Goal: Find specific page/section: Find specific page/section

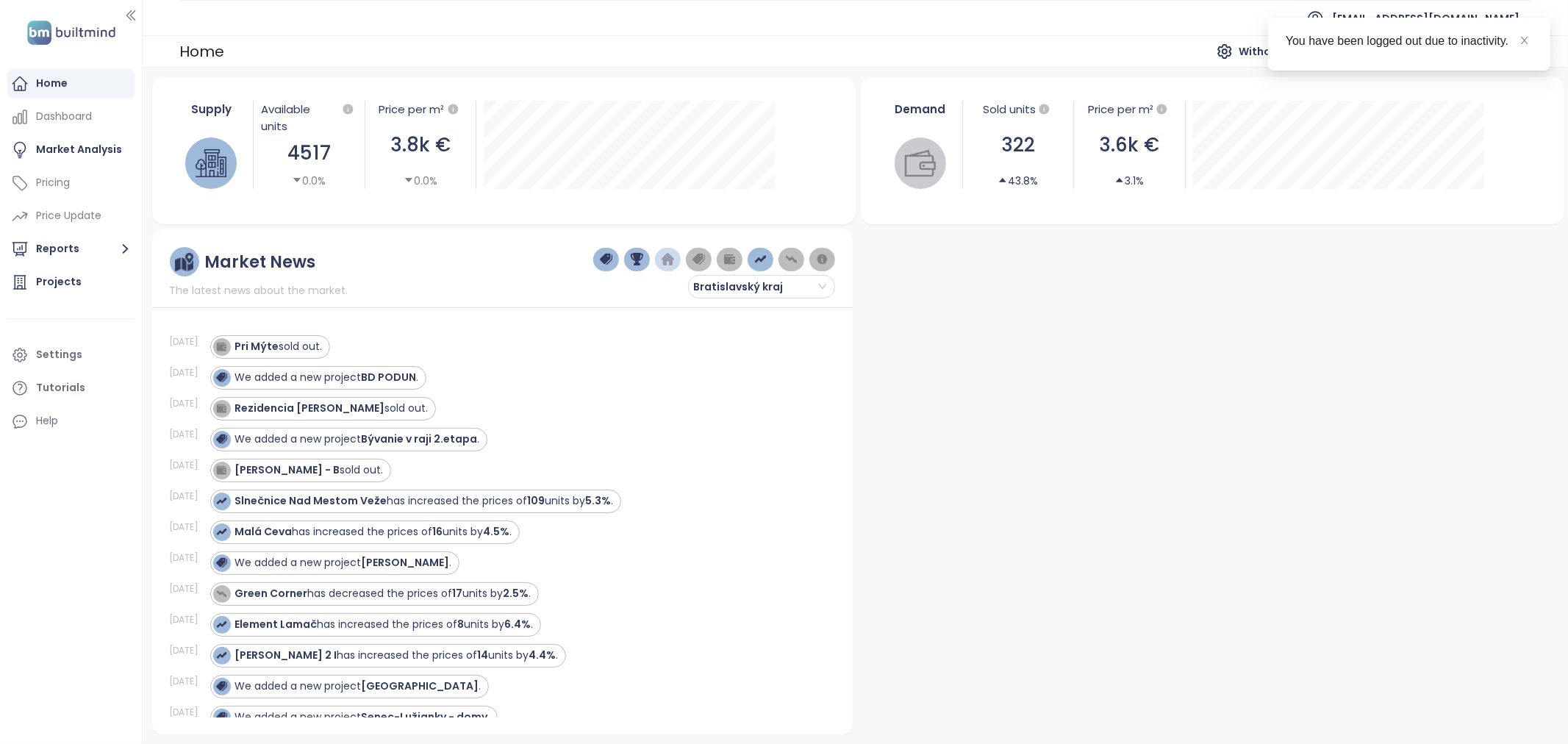
click at [1526, 41] on icon "close" at bounding box center [1525, 40] width 10 height 10
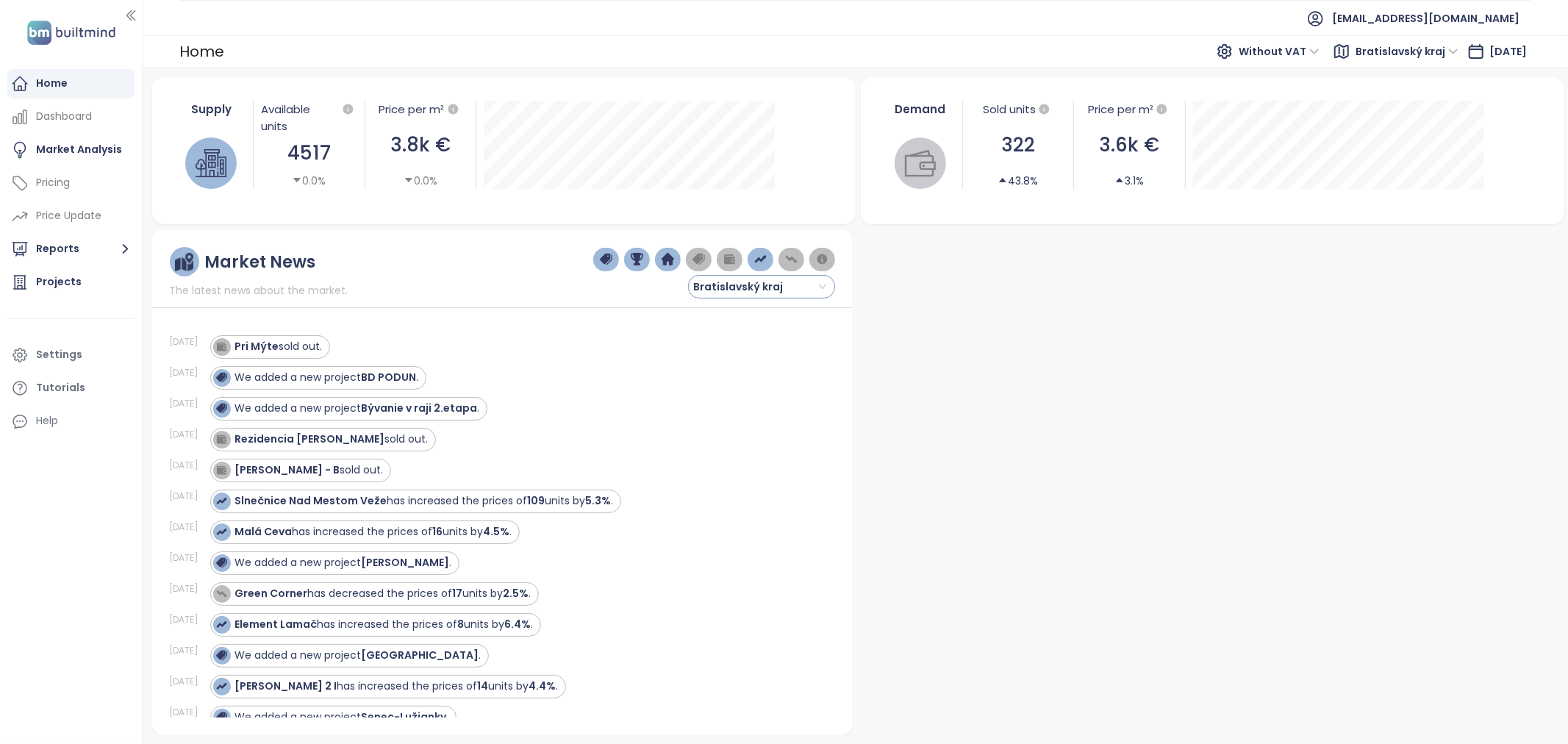
click at [819, 287] on span "Bratislavský kraj" at bounding box center [760, 286] width 133 height 22
click at [779, 340] on div "Bratislava I-V" at bounding box center [762, 339] width 124 height 16
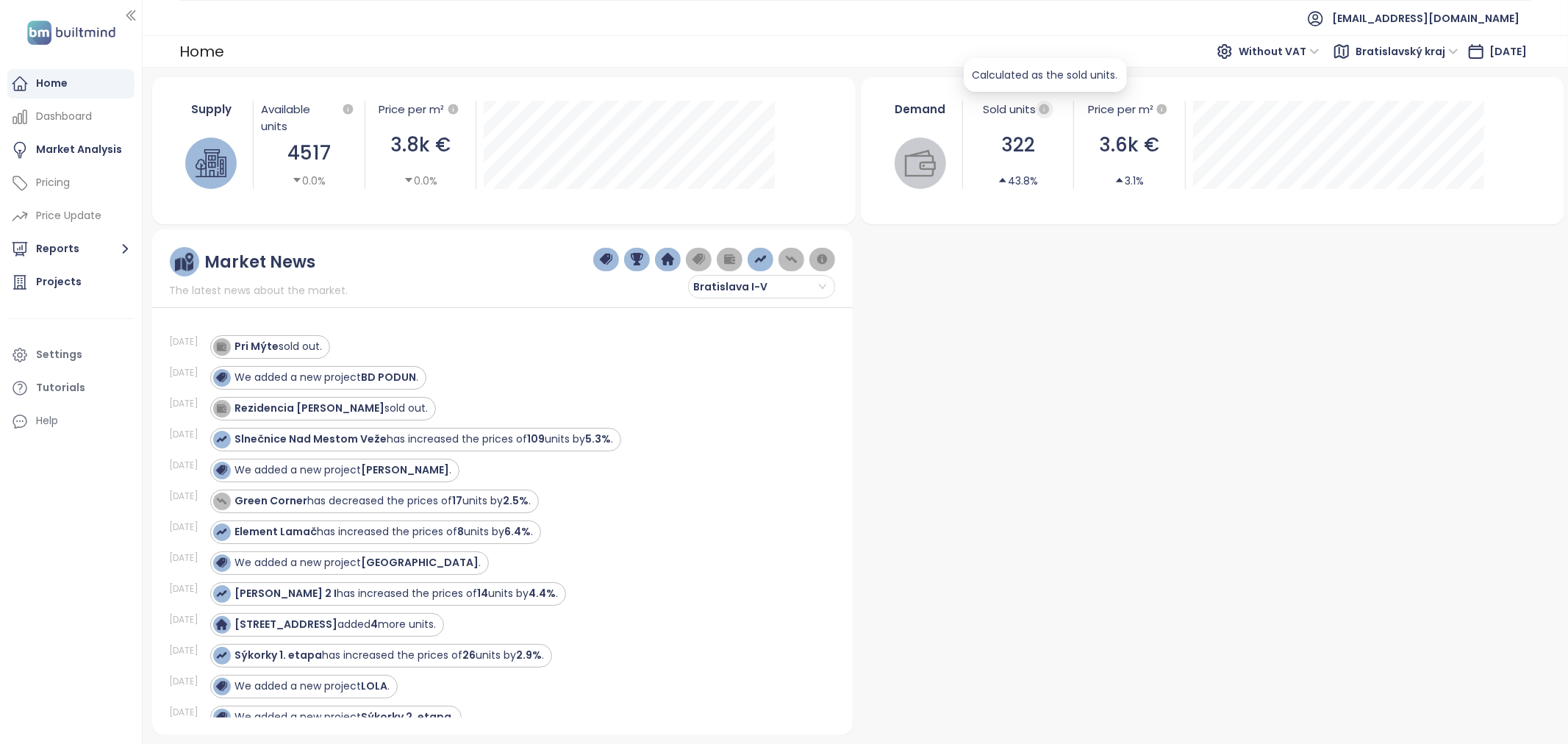
click at [1040, 105] on icon "button" at bounding box center [1045, 110] width 13 height 13
click at [1041, 112] on icon "button" at bounding box center [1045, 109] width 10 height 10
click at [1002, 184] on icon "caret-up" at bounding box center [1002, 180] width 10 height 10
click at [84, 153] on div "Market Analysis" at bounding box center [79, 149] width 86 height 18
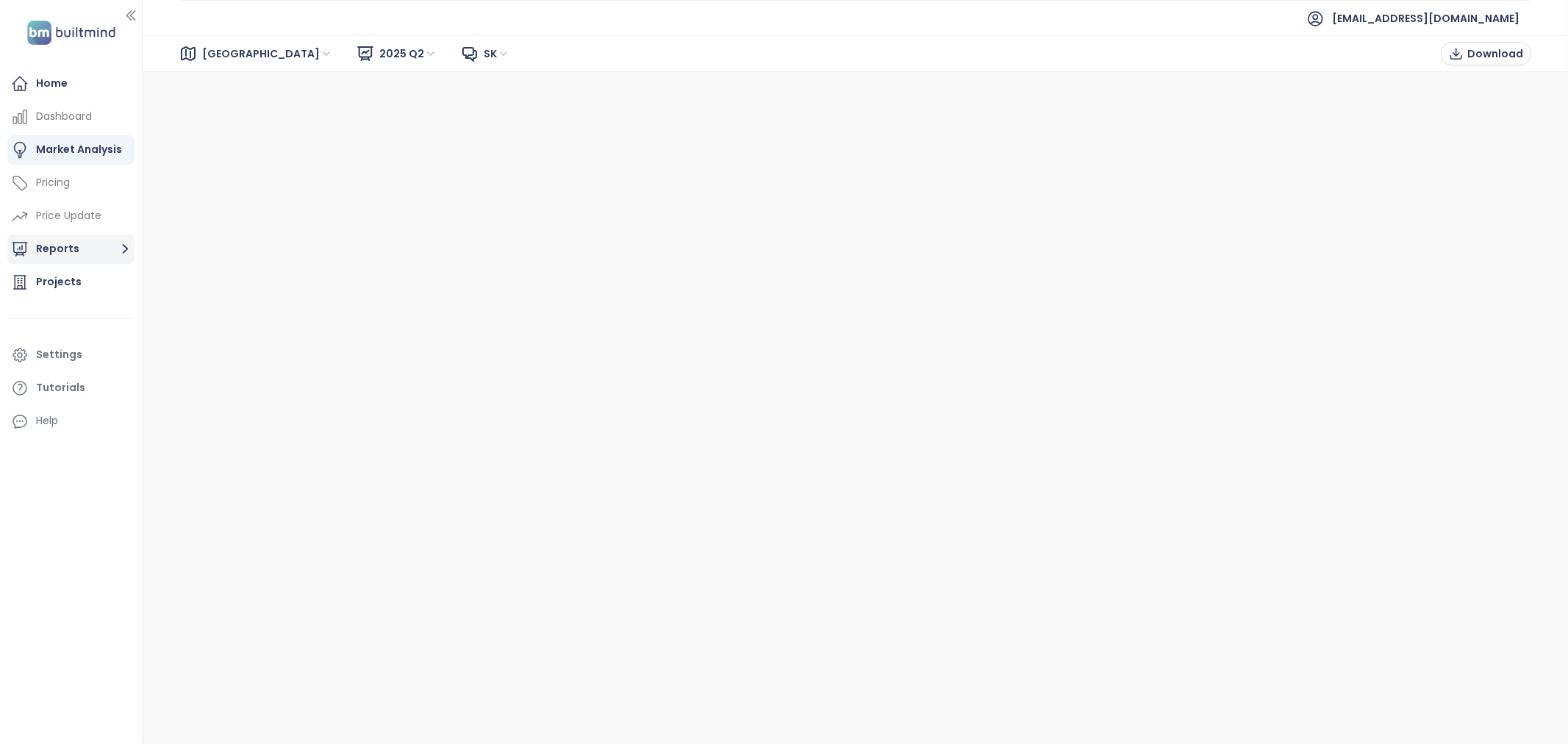
click at [53, 239] on button "Reports" at bounding box center [71, 248] width 127 height 29
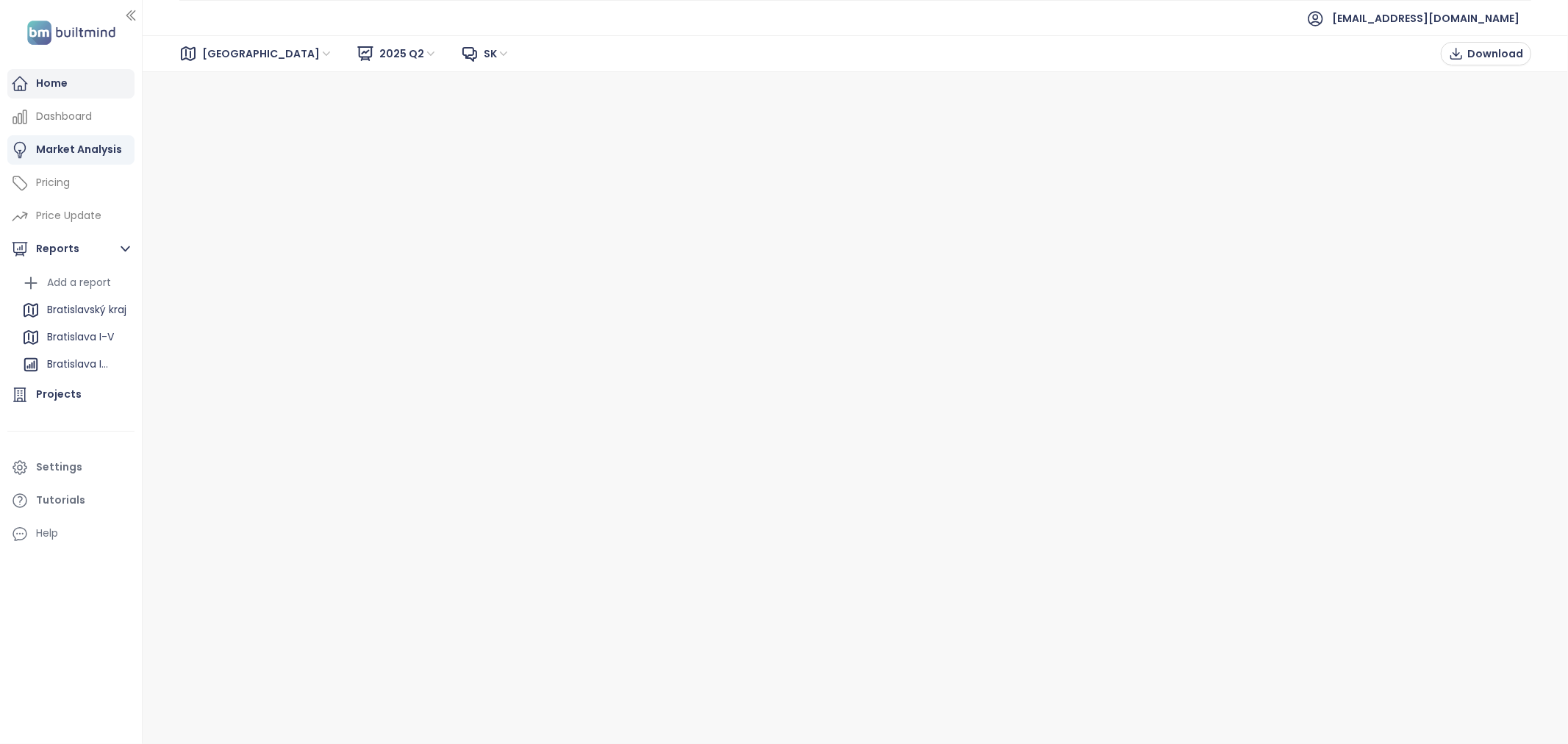
click at [67, 81] on div "Home" at bounding box center [51, 83] width 32 height 18
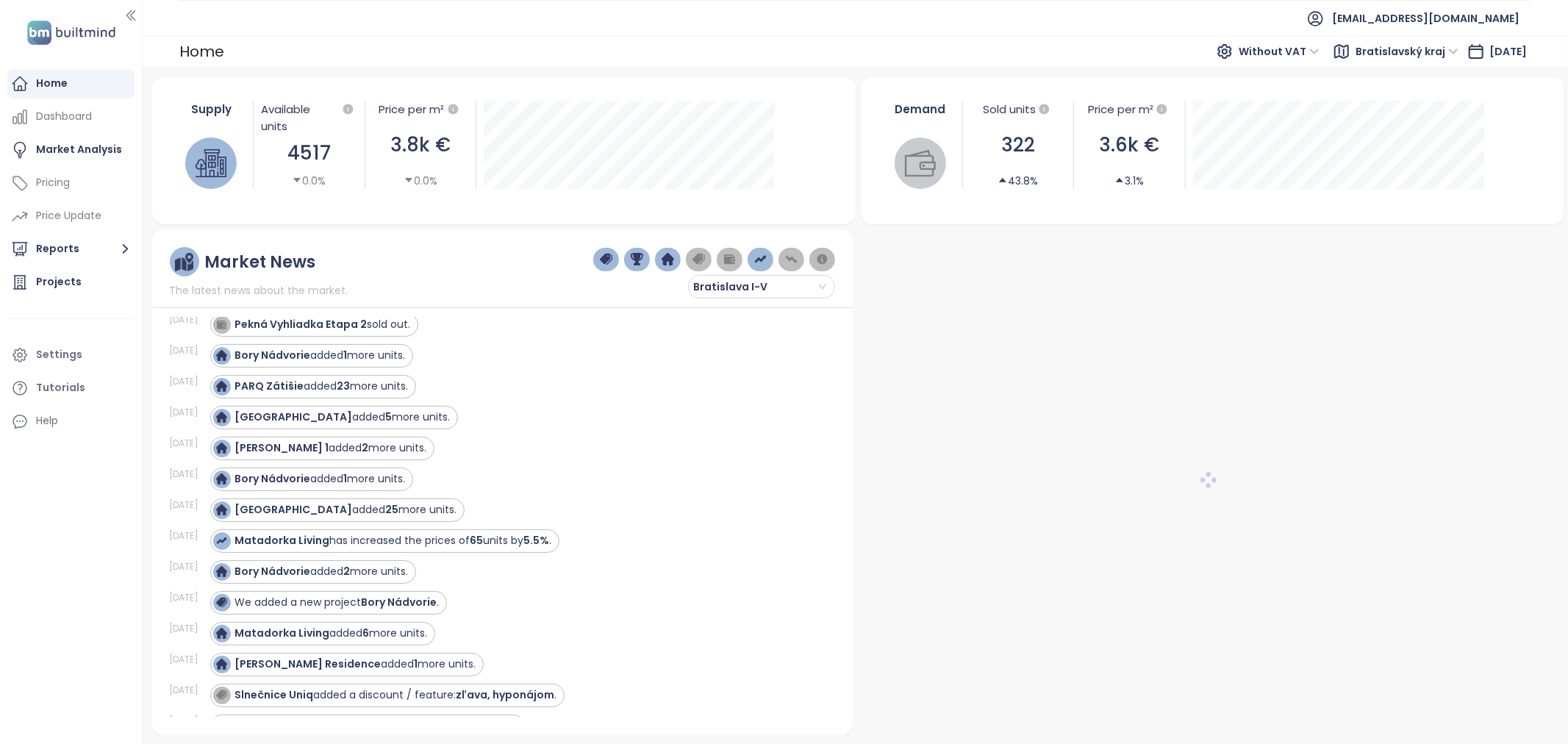
scroll to position [2858, 0]
click at [762, 256] on img "button" at bounding box center [761, 260] width 13 height 13
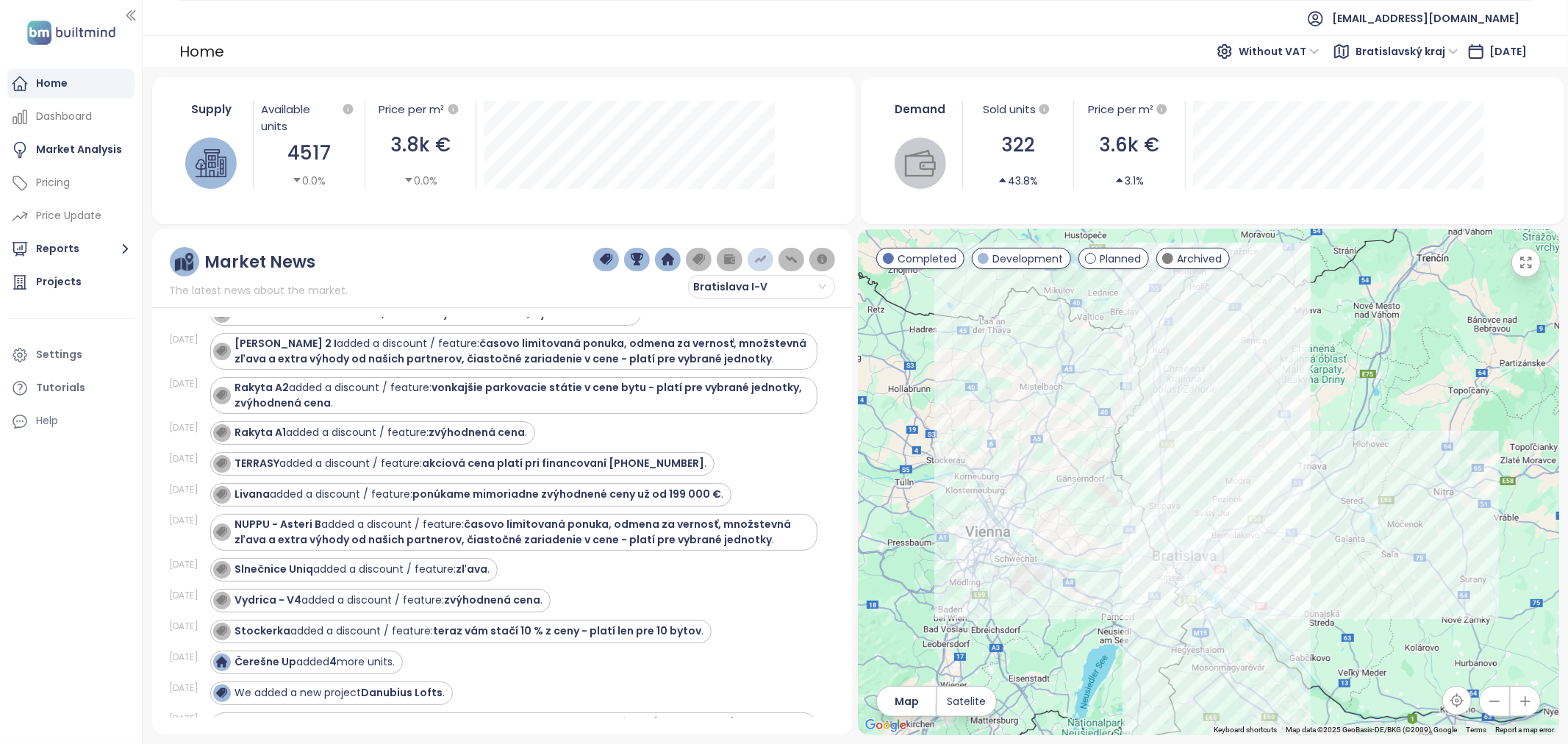
scroll to position [0, 0]
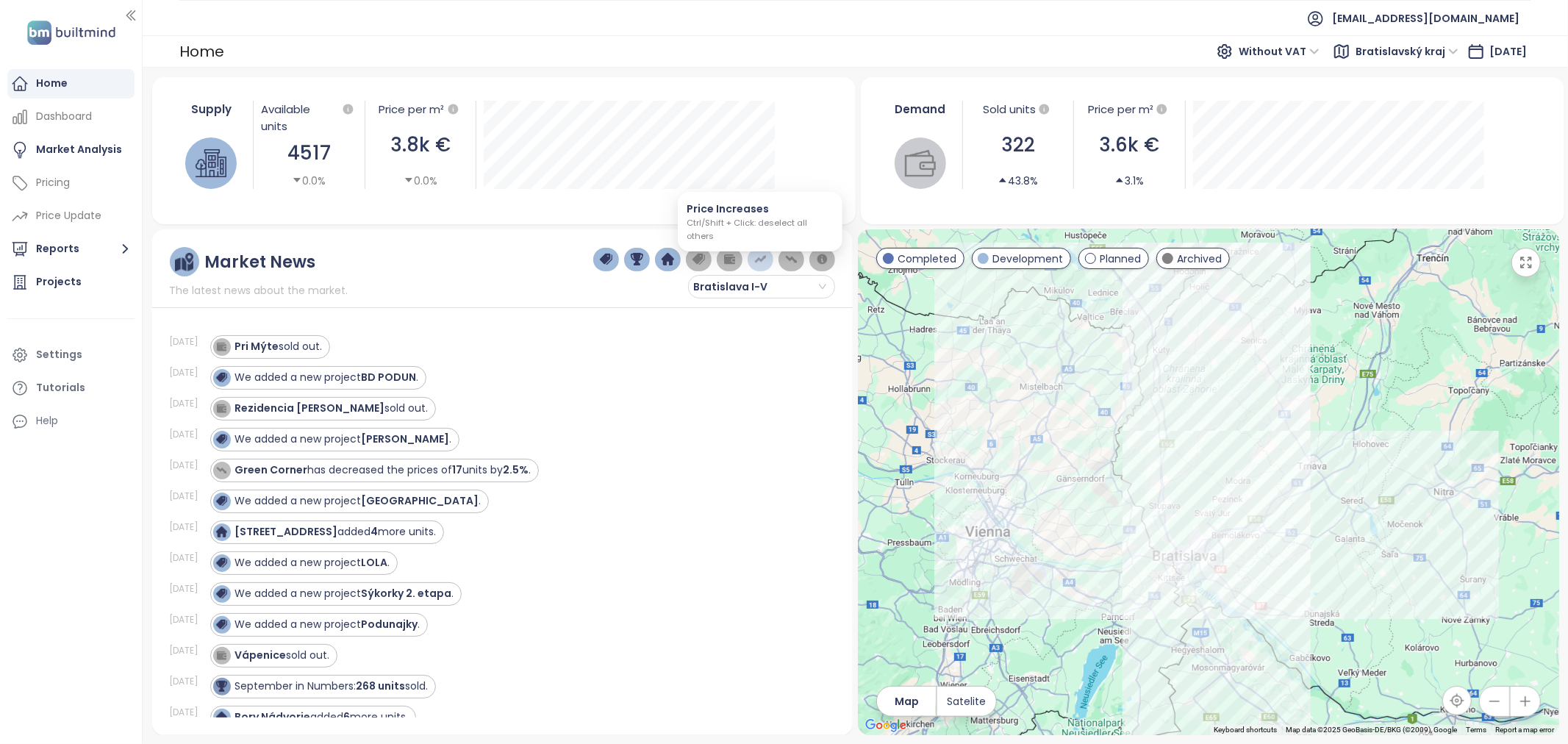
click at [759, 262] on img "button" at bounding box center [761, 260] width 13 height 13
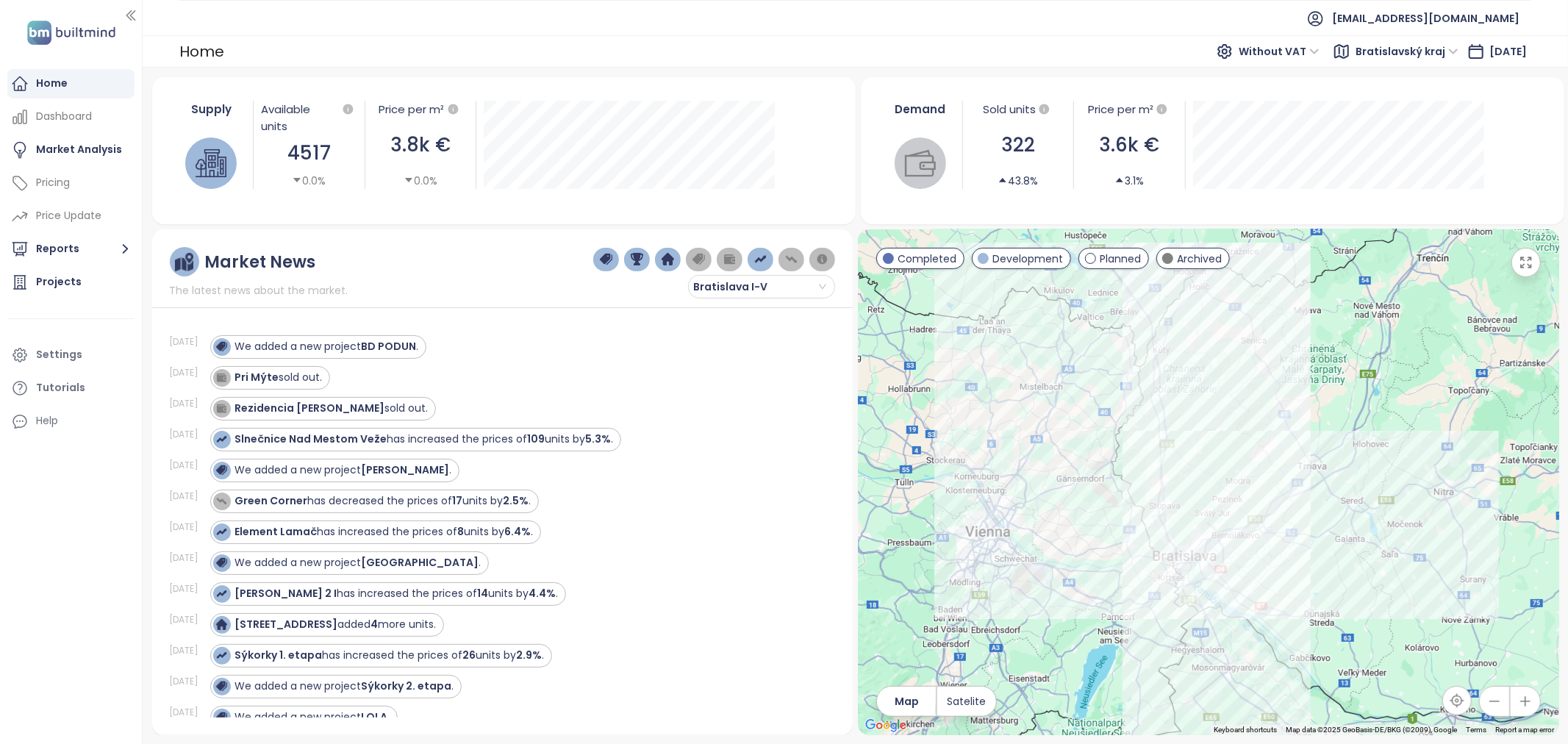
click at [666, 257] on img "button" at bounding box center [669, 260] width 13 height 13
click at [759, 253] on img "button" at bounding box center [761, 260] width 13 height 13
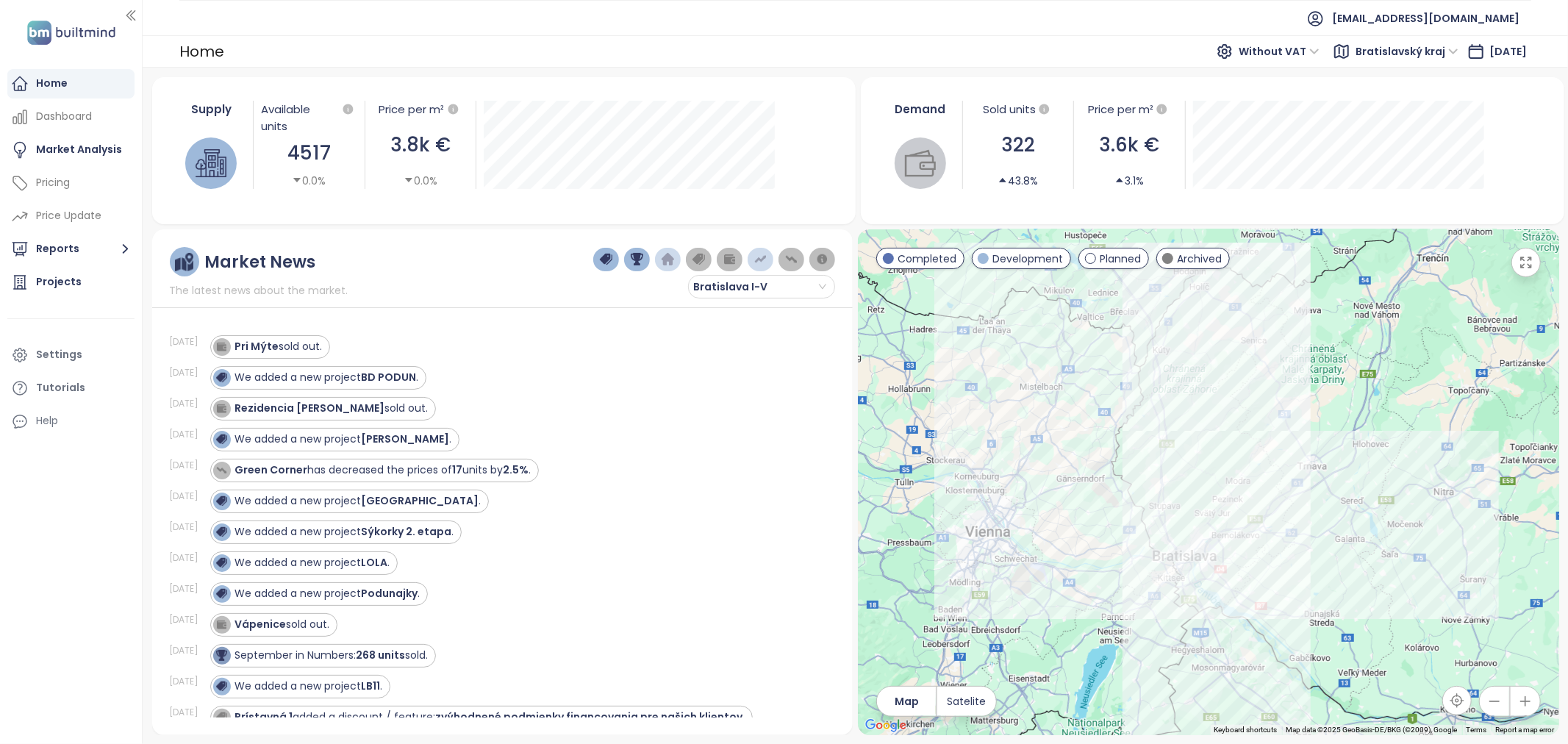
click at [600, 257] on img "button" at bounding box center [606, 260] width 13 height 13
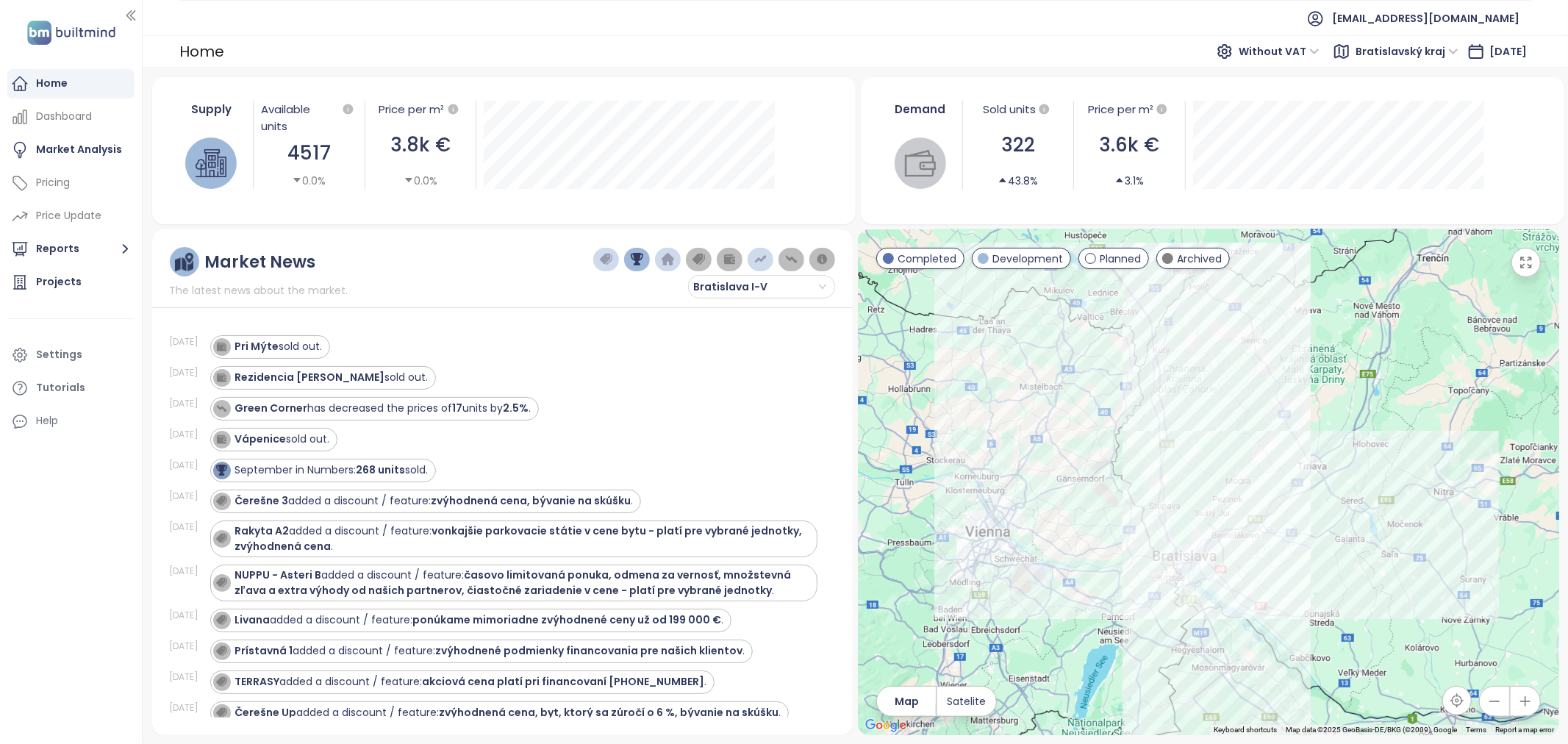
click at [695, 267] on button "button" at bounding box center [698, 259] width 26 height 23
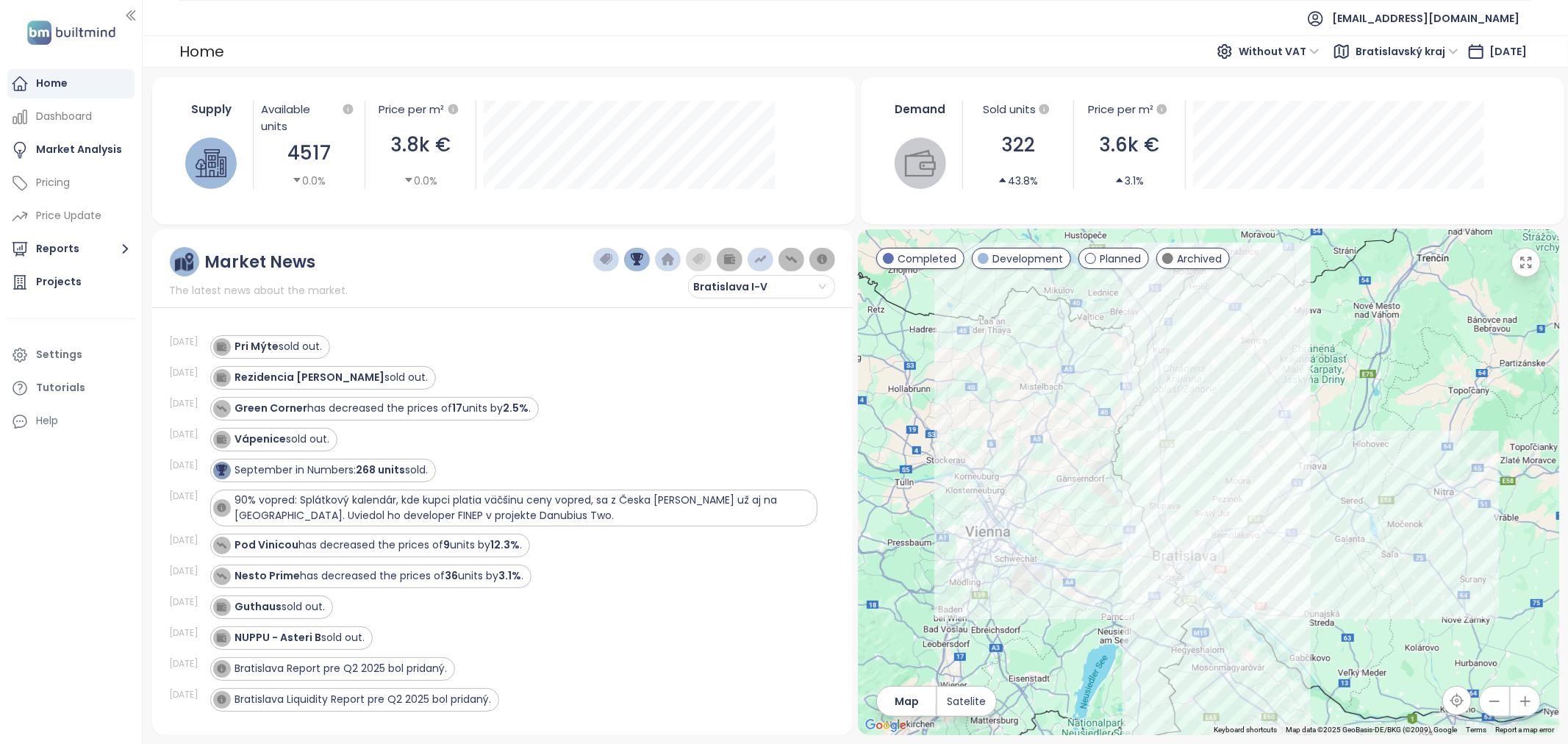
click at [727, 262] on img "button" at bounding box center [730, 260] width 13 height 13
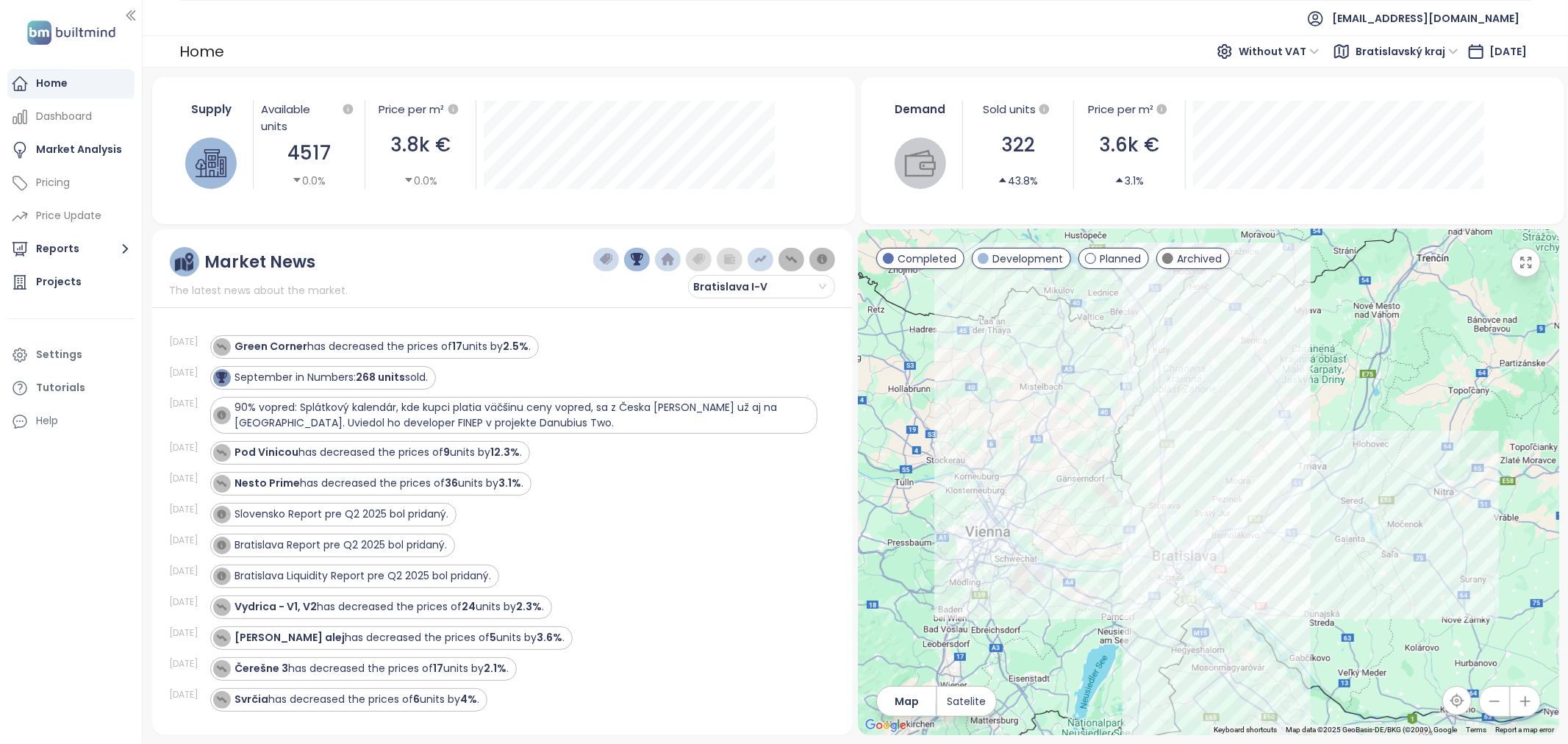
click at [791, 263] on img "button" at bounding box center [791, 260] width 13 height 13
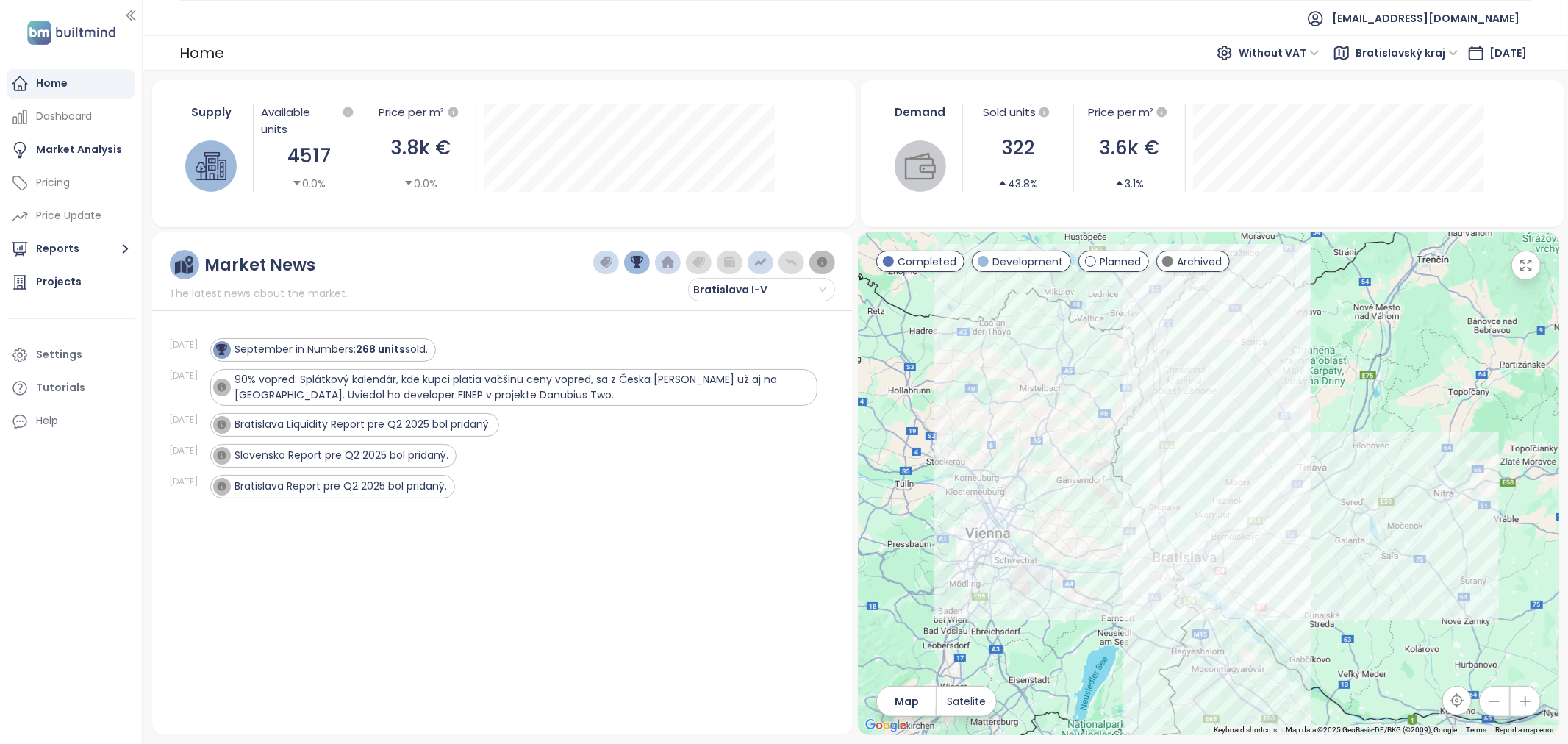
click at [821, 263] on img "button" at bounding box center [823, 262] width 13 height 13
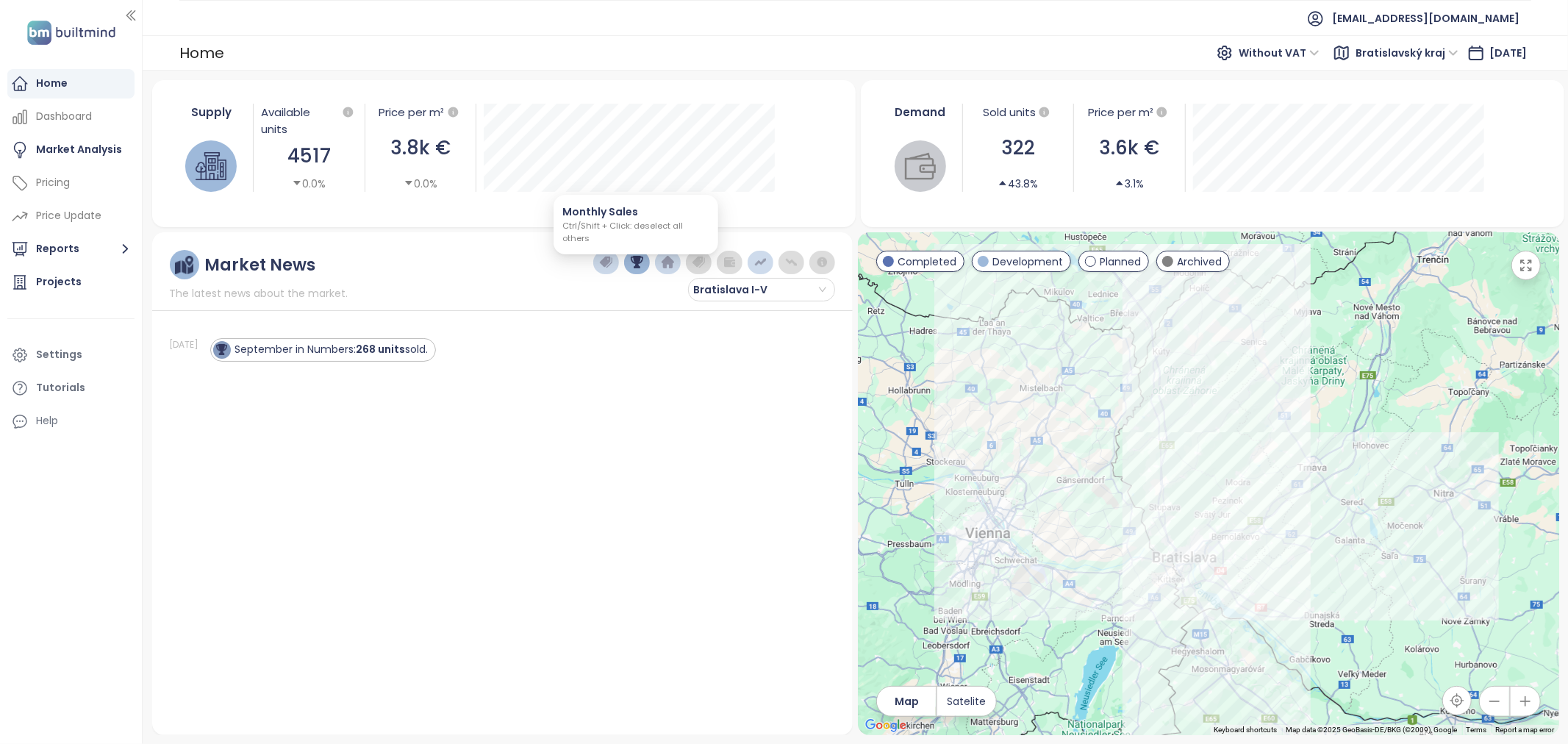
click at [638, 266] on img "button" at bounding box center [638, 262] width 13 height 13
click at [634, 266] on img "button" at bounding box center [638, 262] width 13 height 13
click at [600, 261] on img "button" at bounding box center [606, 262] width 13 height 13
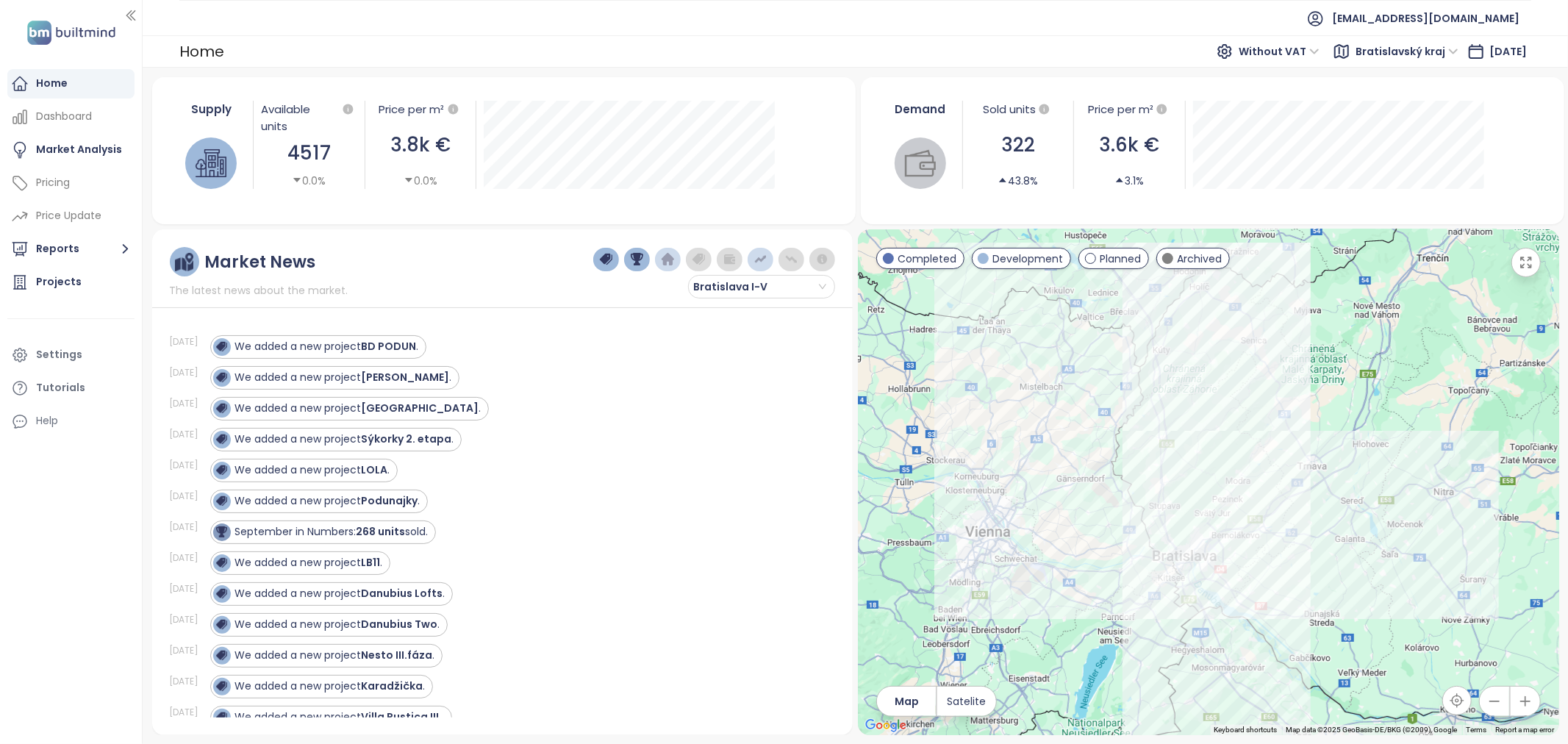
click at [674, 252] on button "button" at bounding box center [668, 259] width 26 height 23
click at [767, 255] on button "button" at bounding box center [760, 259] width 26 height 23
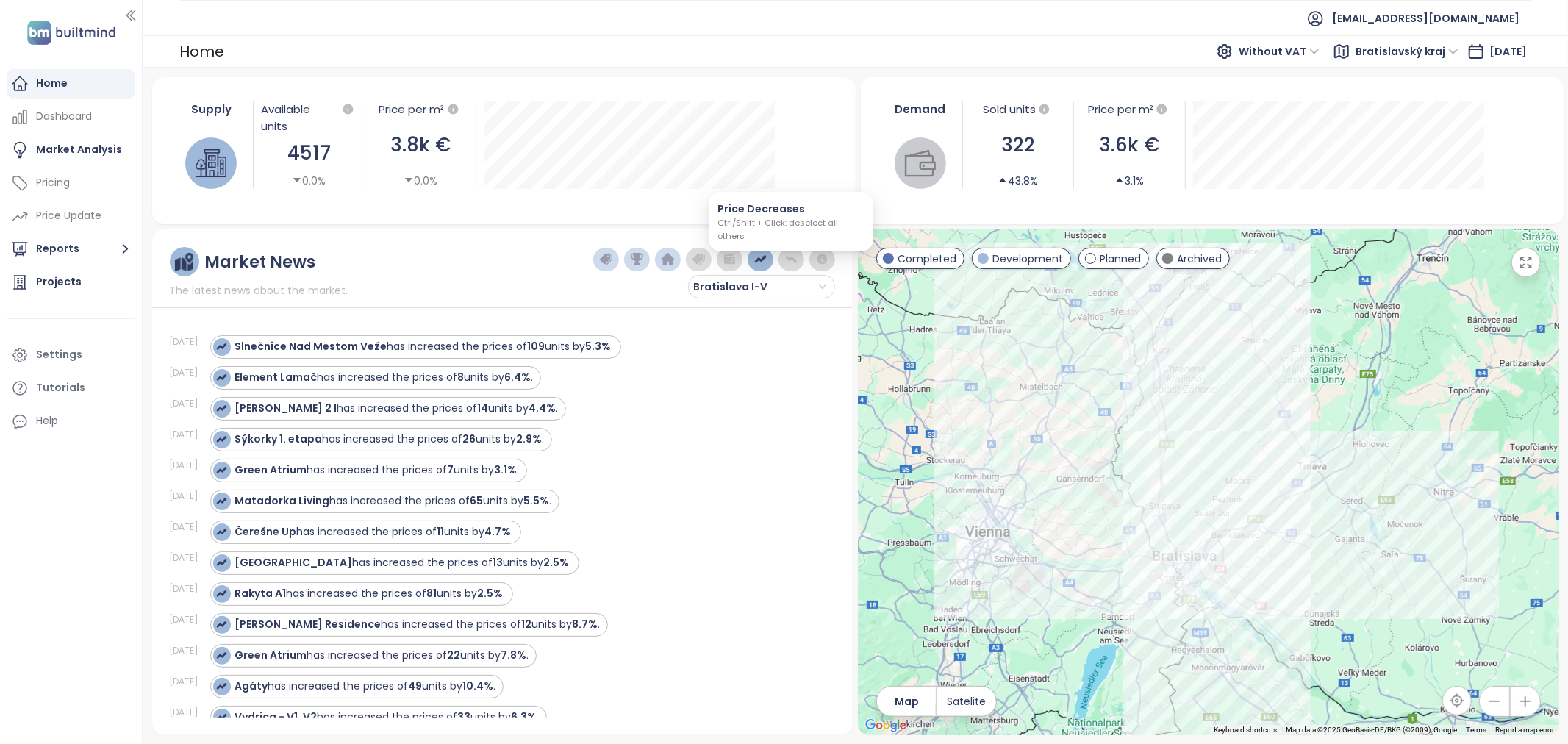
click at [787, 257] on img "button" at bounding box center [791, 260] width 13 height 13
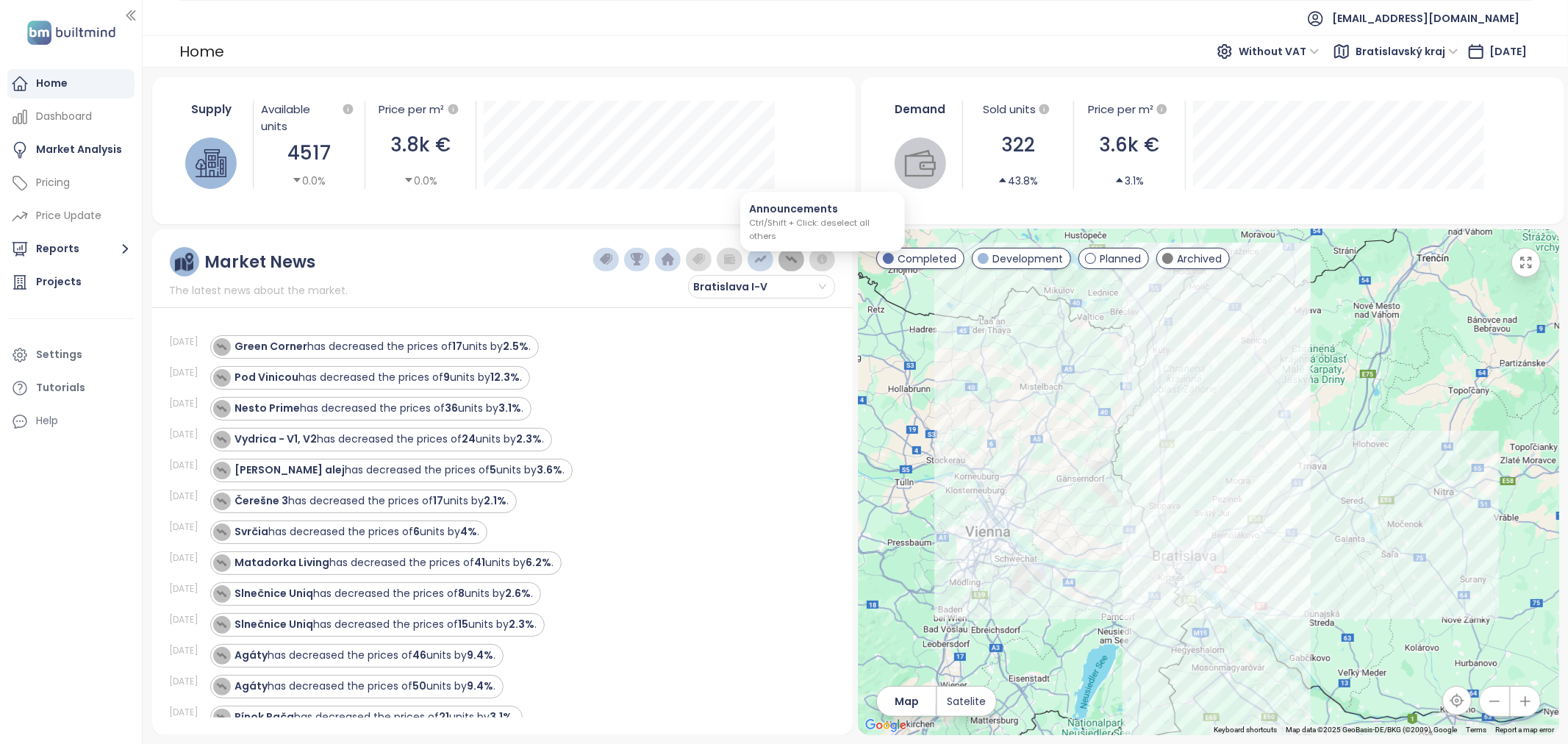
click at [831, 261] on button "button" at bounding box center [822, 259] width 26 height 23
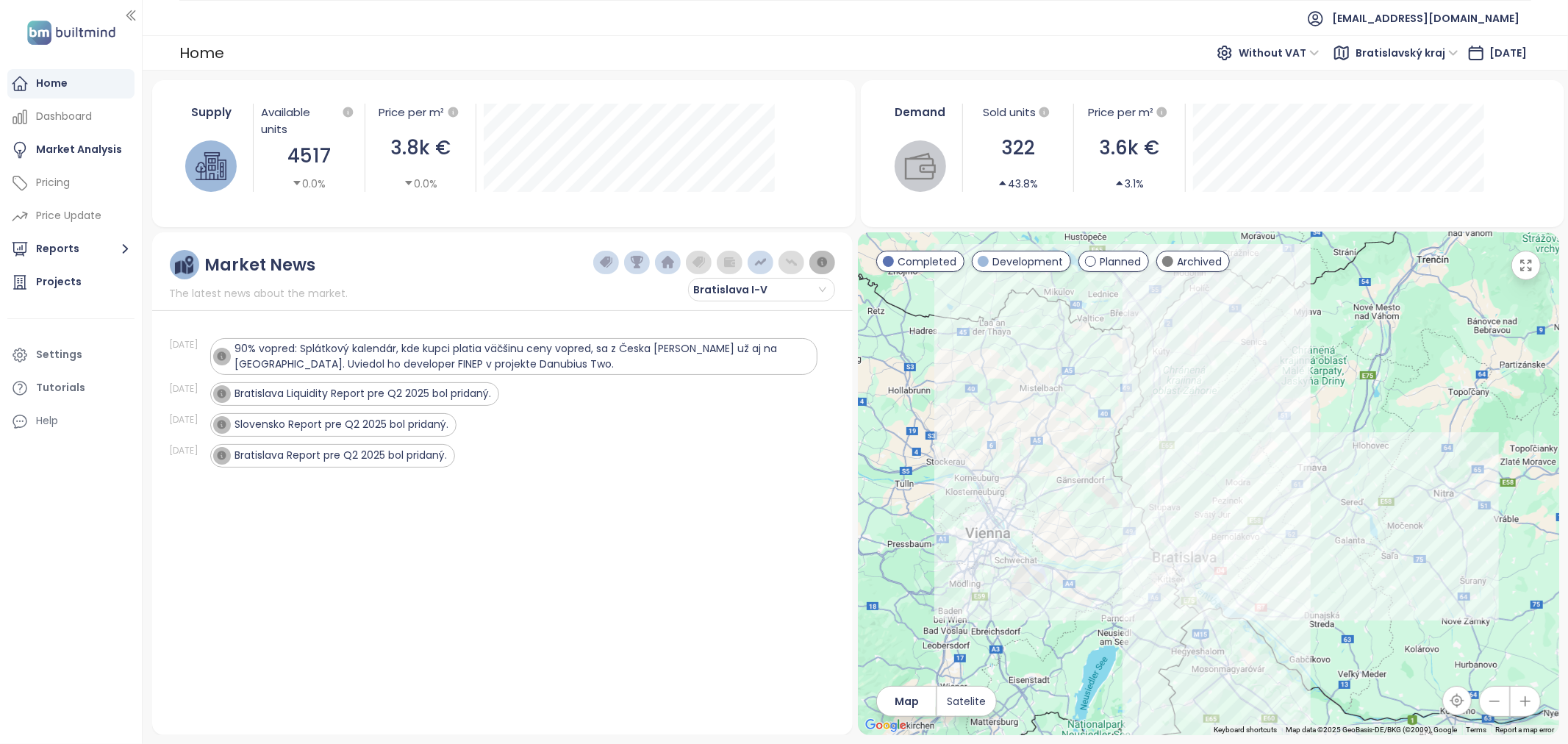
click at [755, 262] on img "button" at bounding box center [761, 262] width 13 height 13
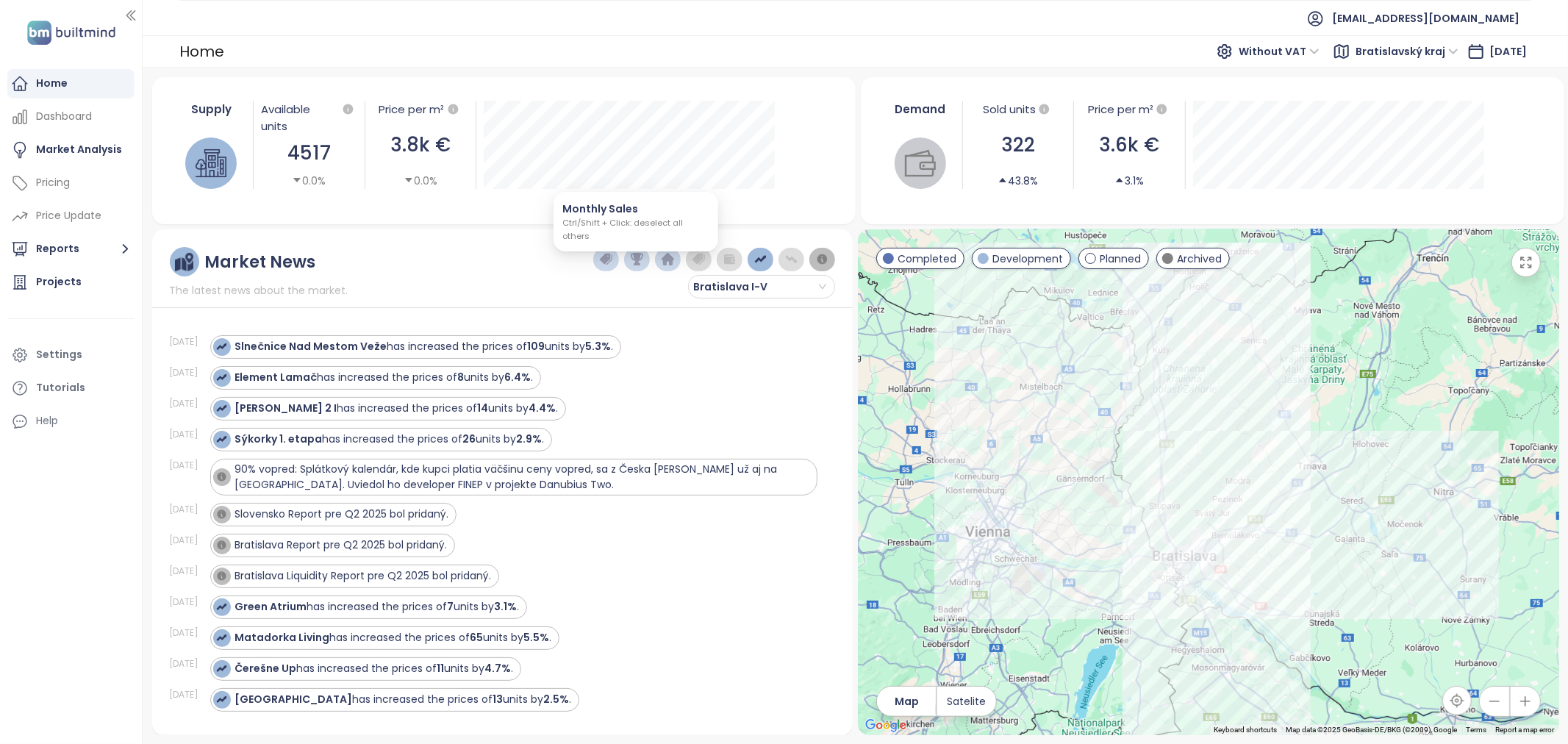
click at [668, 256] on img "button" at bounding box center [669, 260] width 13 height 13
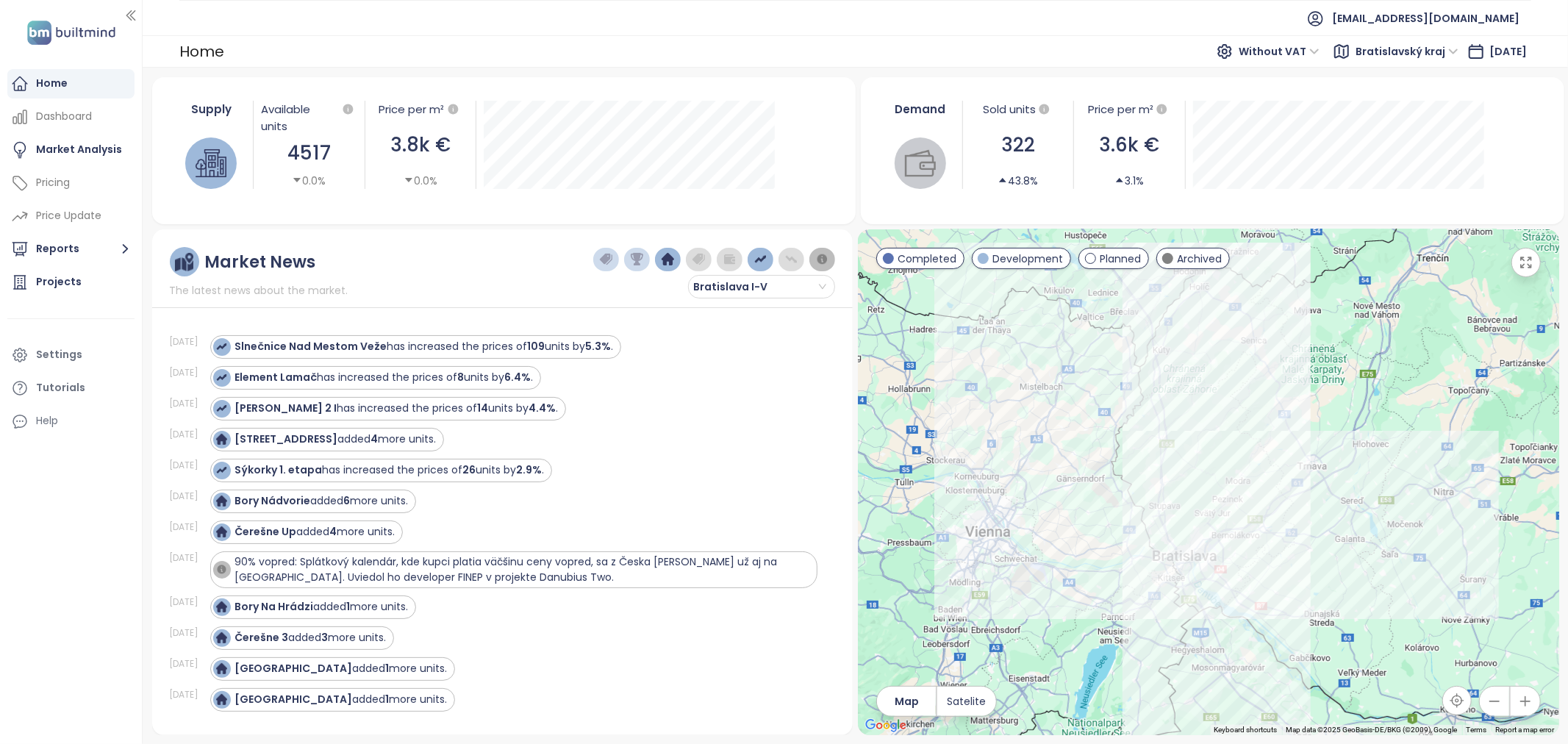
click at [634, 257] on img "button" at bounding box center [638, 260] width 13 height 13
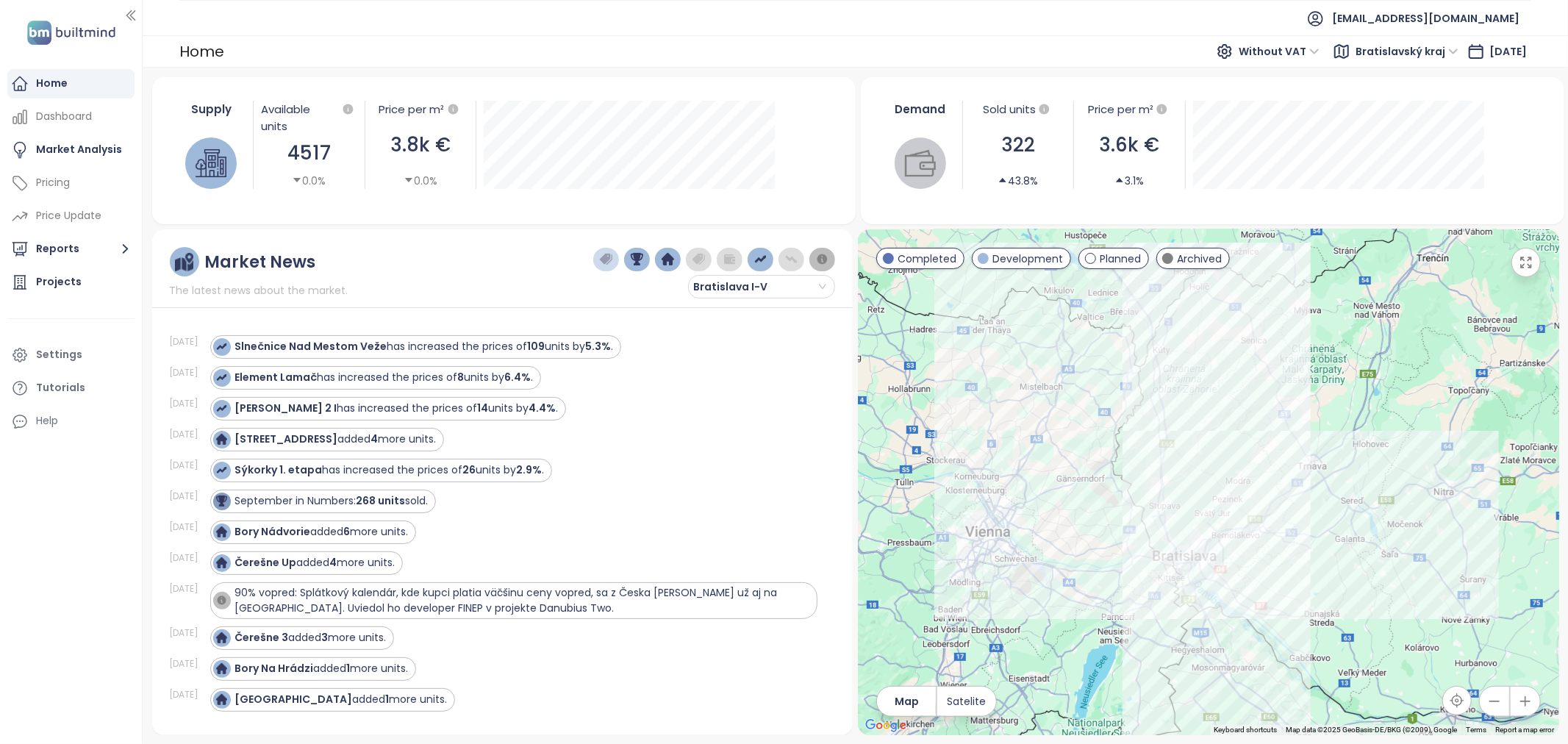
click at [616, 257] on button "button" at bounding box center [605, 259] width 26 height 23
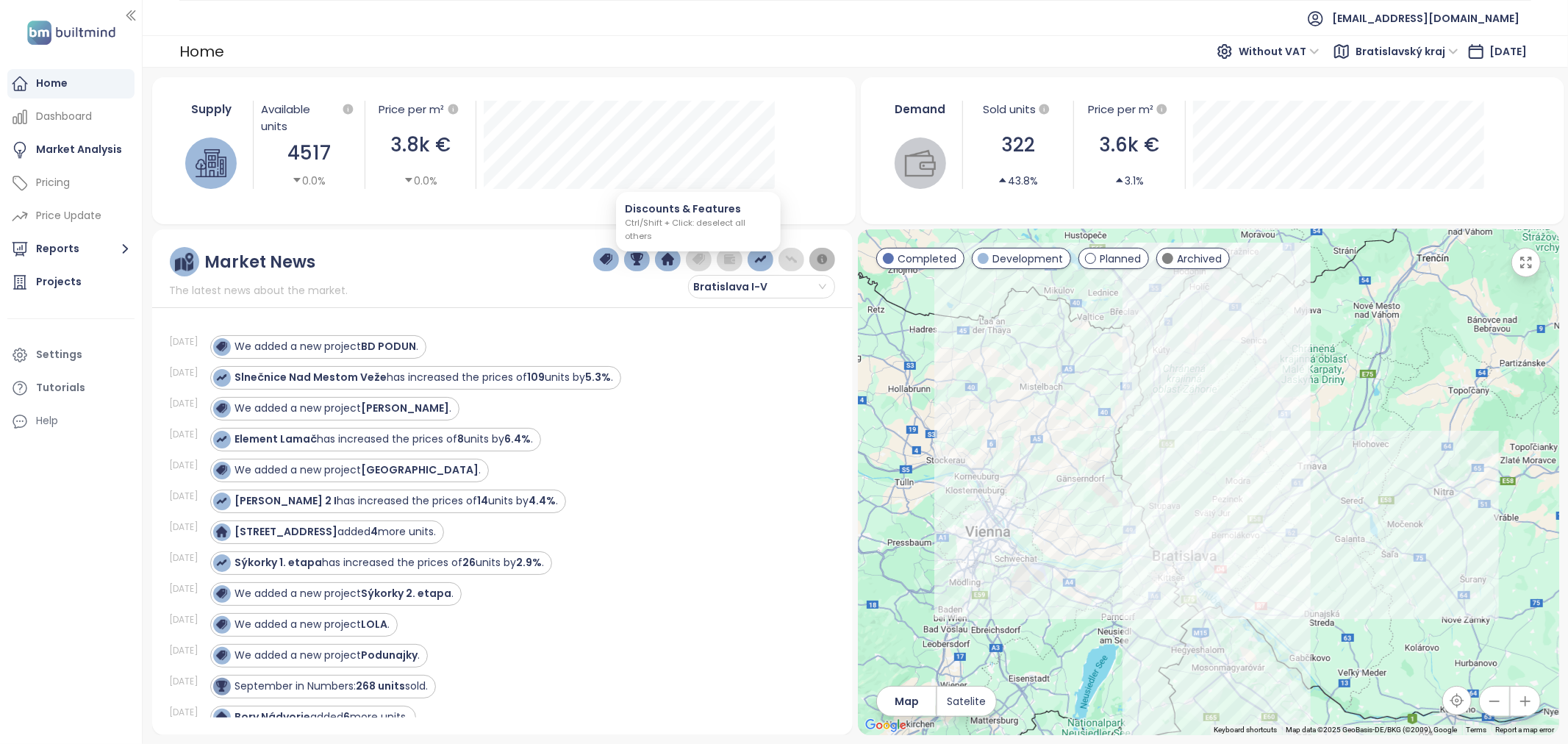
click at [703, 254] on img "button" at bounding box center [699, 260] width 13 height 13
click at [728, 266] on button "button" at bounding box center [729, 259] width 26 height 23
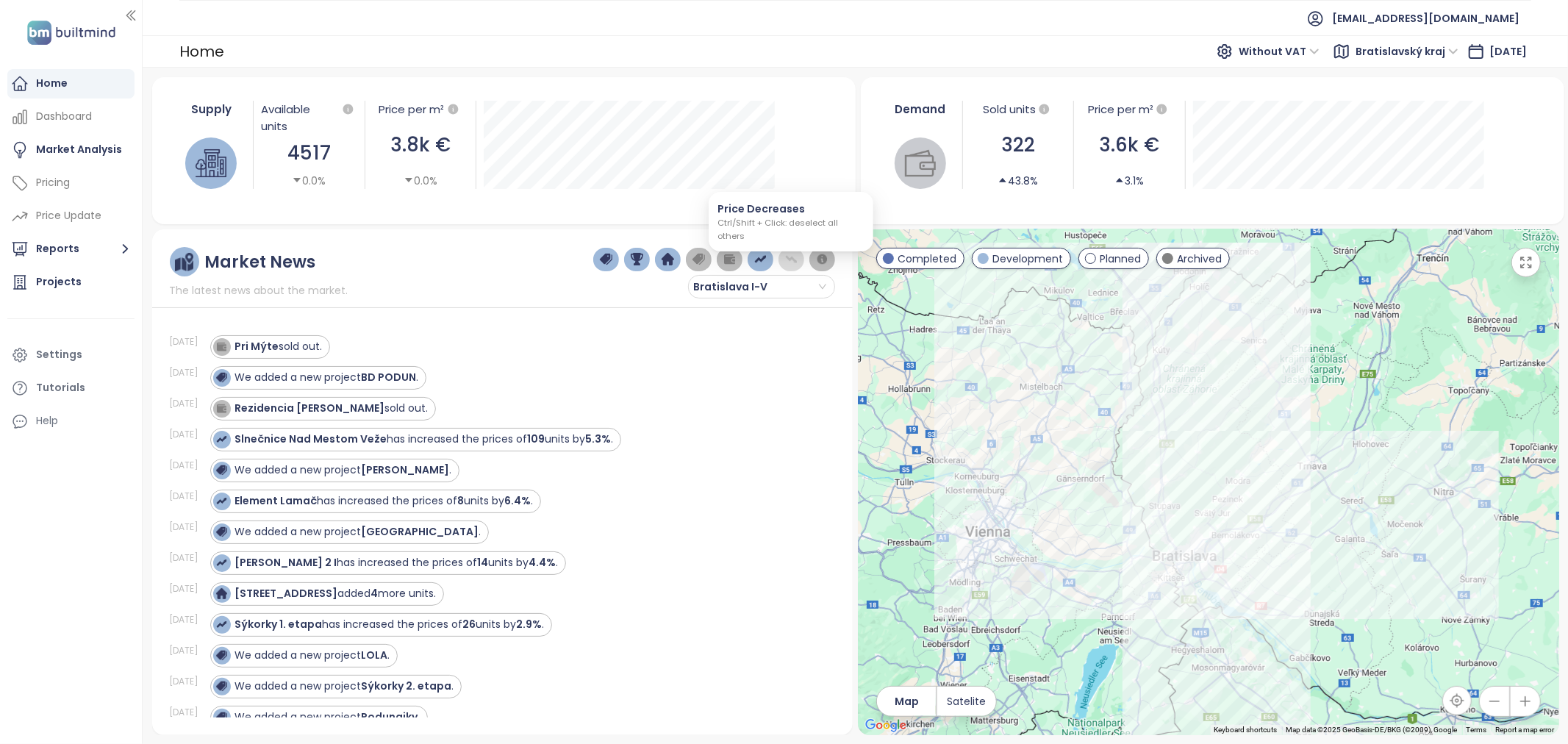
click at [788, 260] on img "button" at bounding box center [791, 260] width 13 height 13
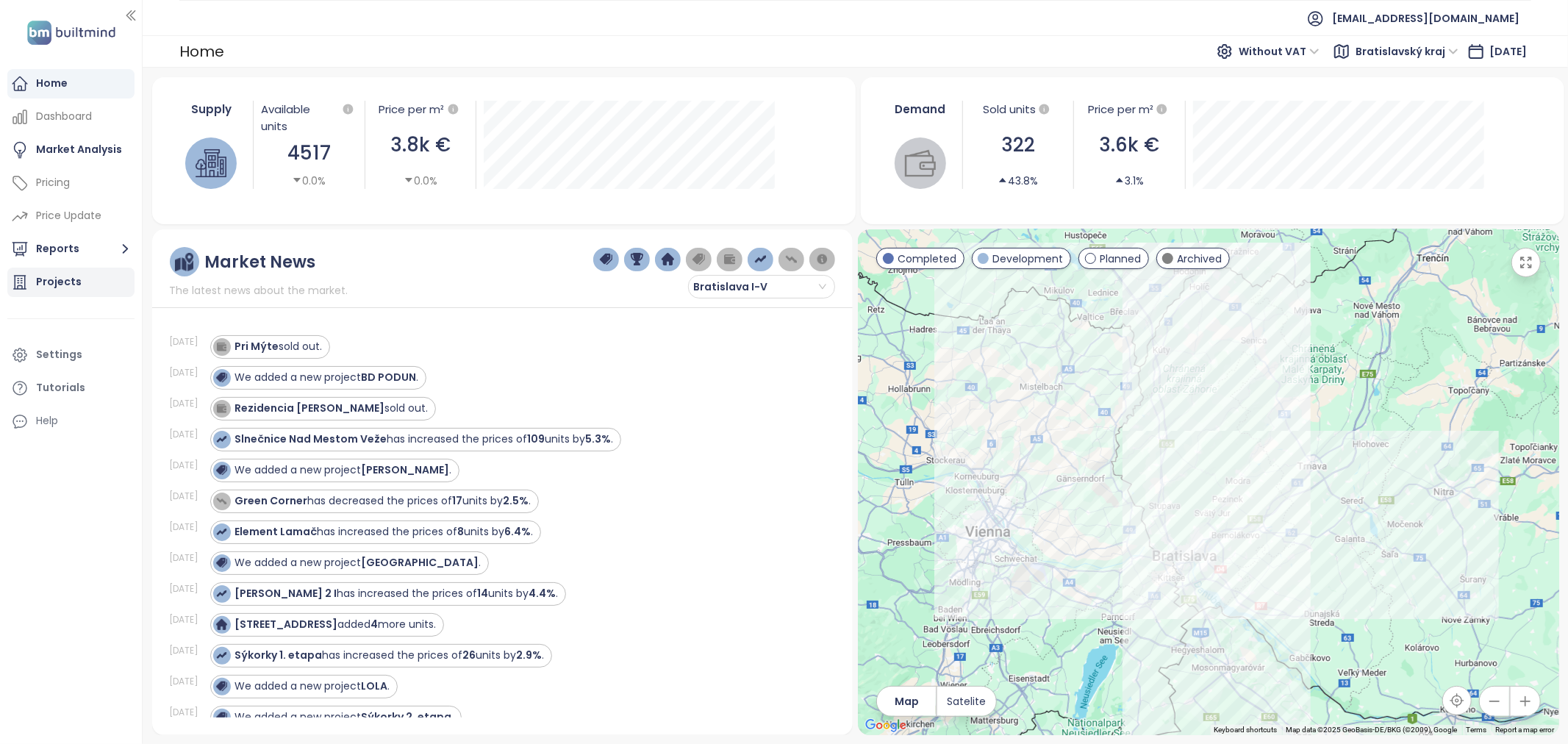
click at [84, 281] on div "Projects" at bounding box center [71, 281] width 127 height 29
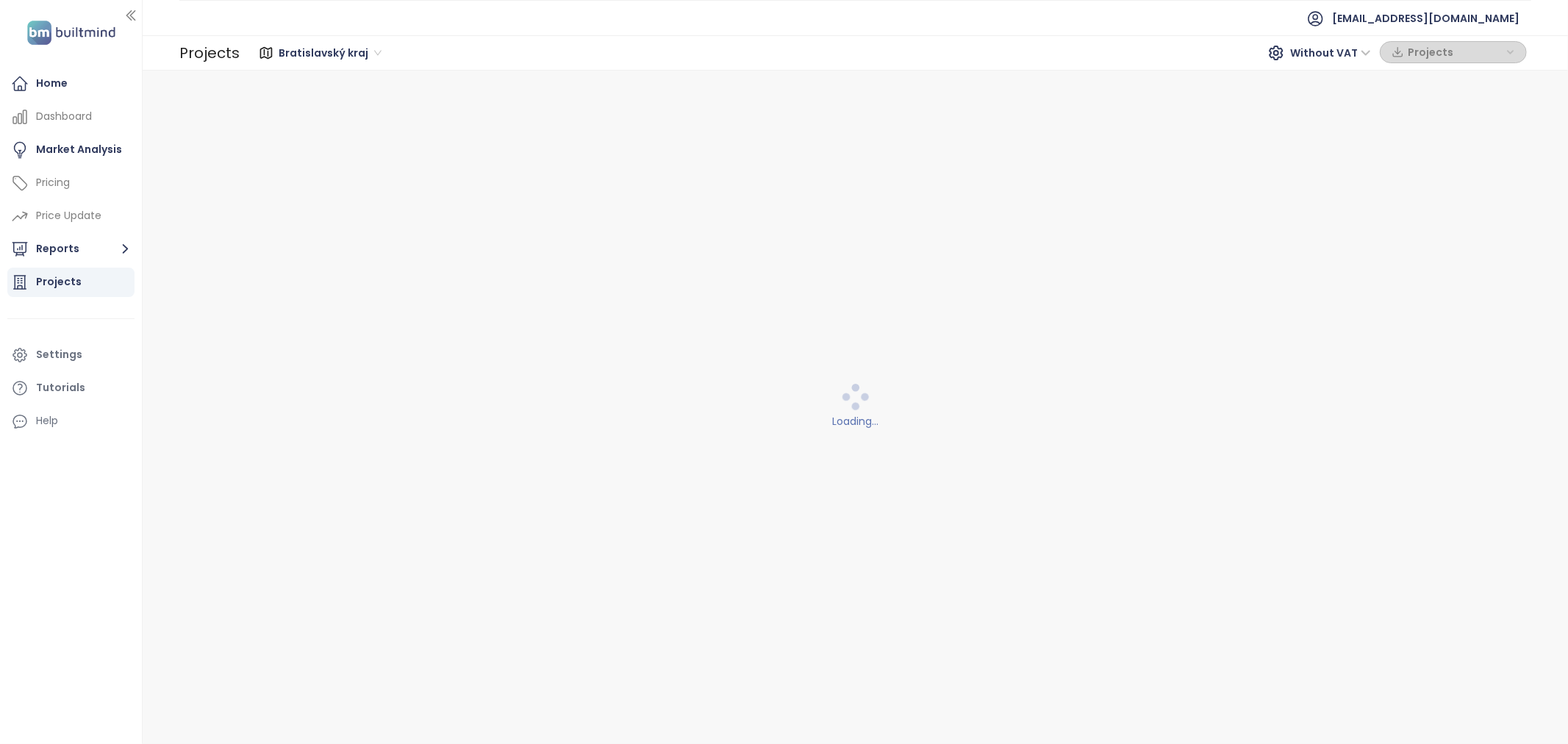
click at [380, 49] on div "Bratislavský kraj" at bounding box center [331, 53] width 117 height 23
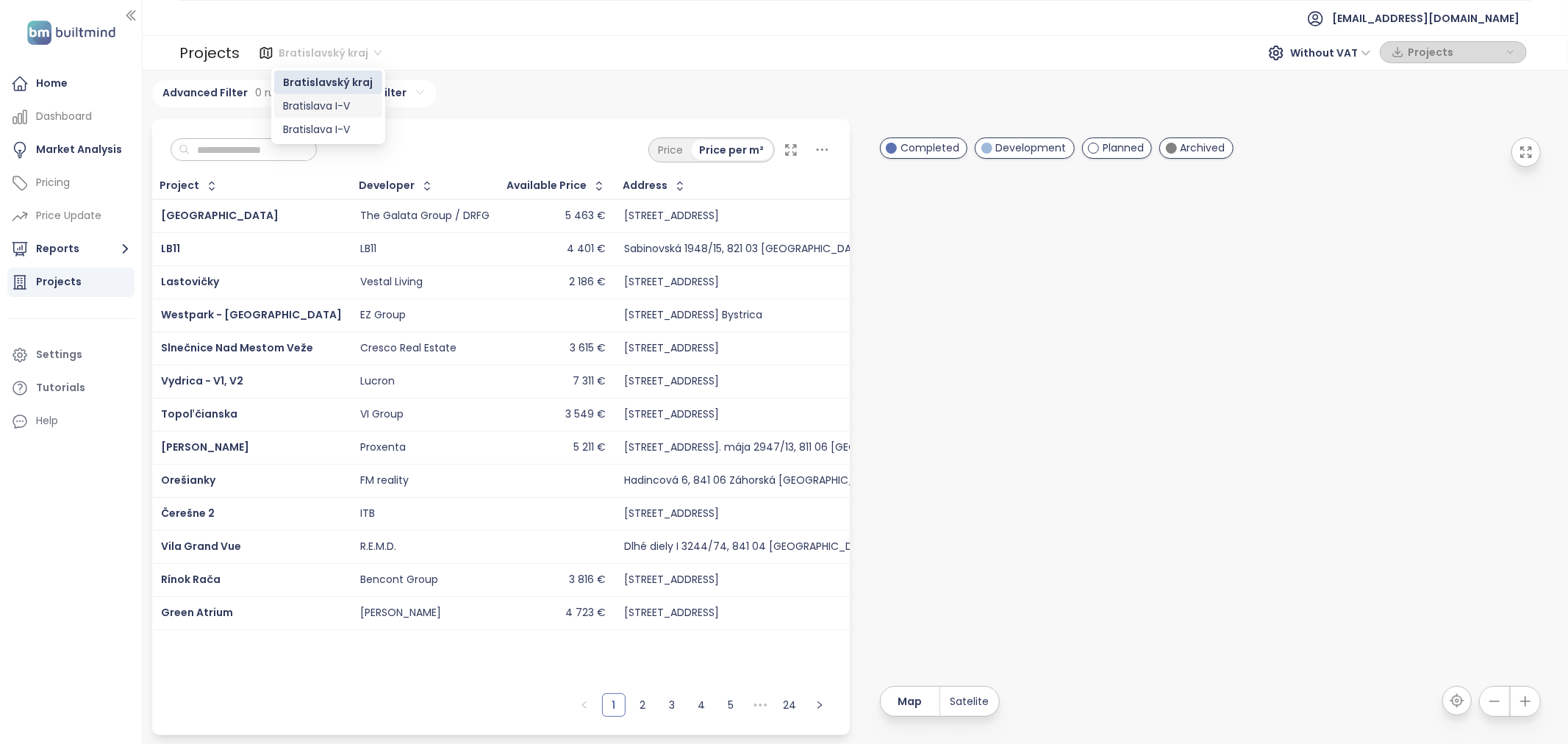
click at [350, 98] on div "Bratislava I-V" at bounding box center [328, 105] width 91 height 16
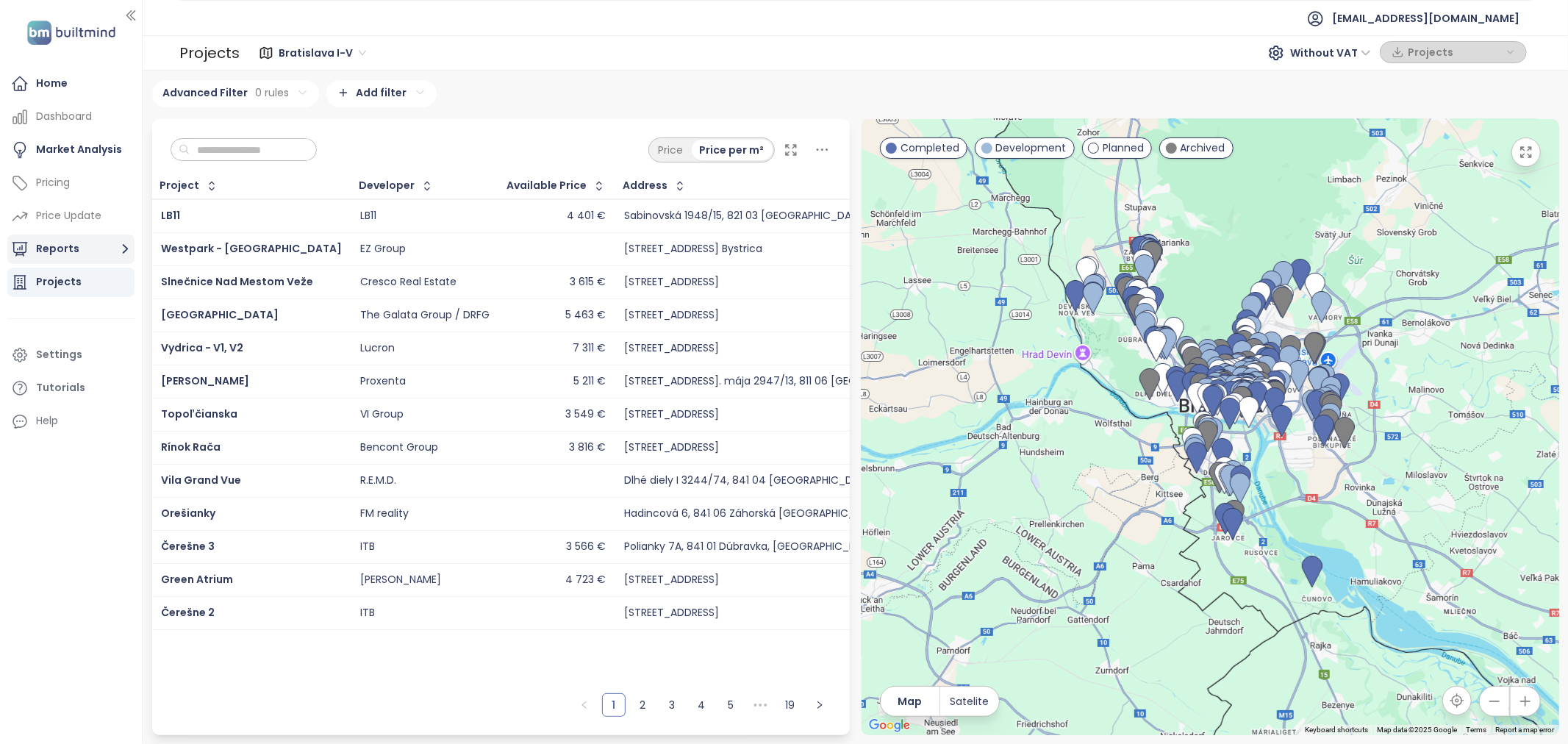
click at [77, 247] on button "Reports" at bounding box center [71, 248] width 127 height 29
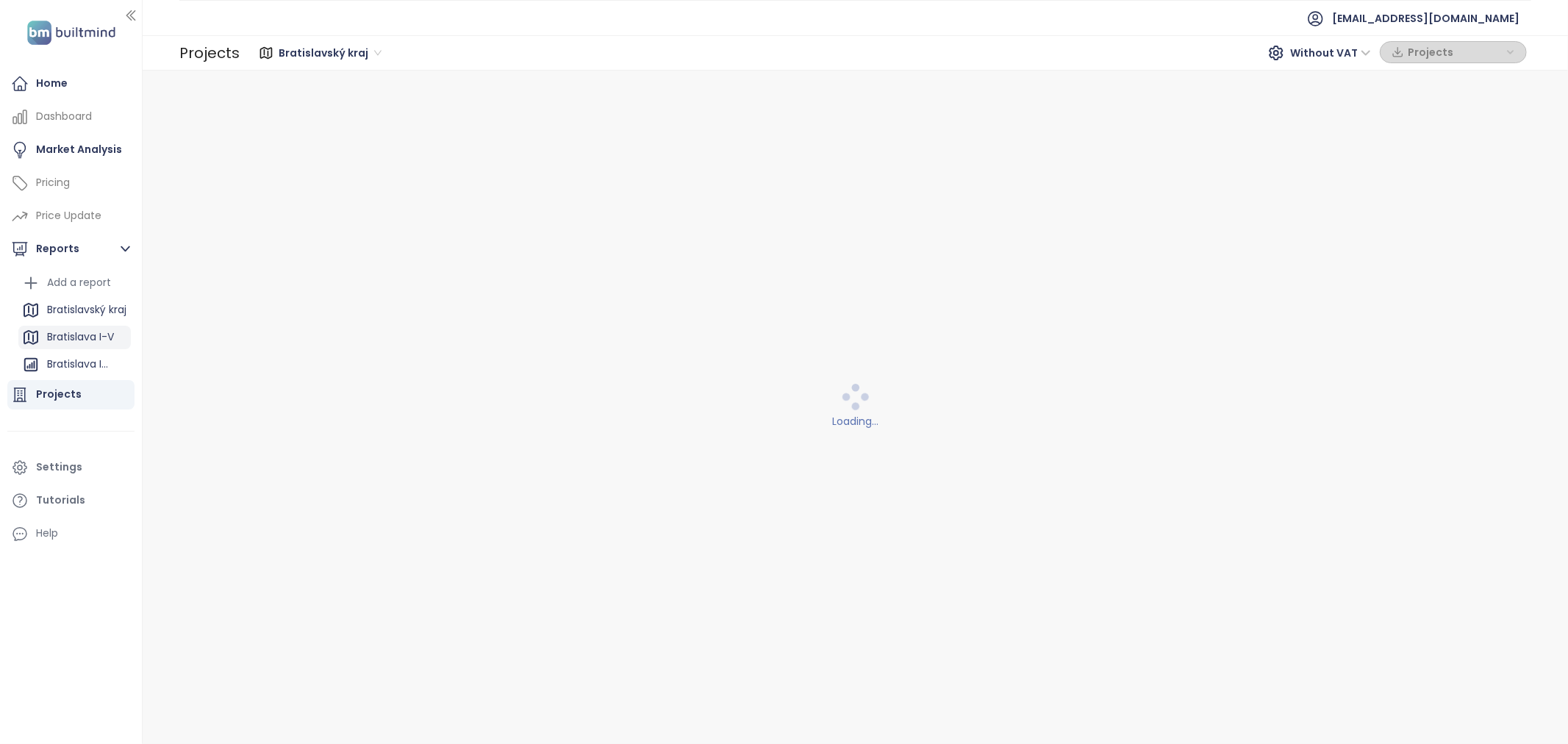
click at [83, 334] on div "Bratislava I-V" at bounding box center [81, 337] width 67 height 18
